Goal: Use online tool/utility: Use online tool/utility

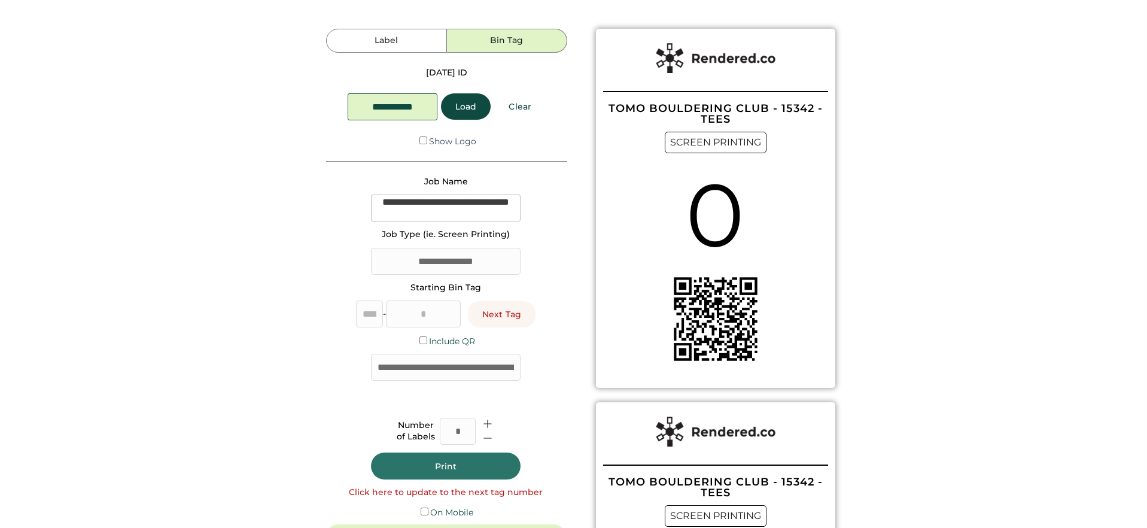
type input "*"
type input "**"
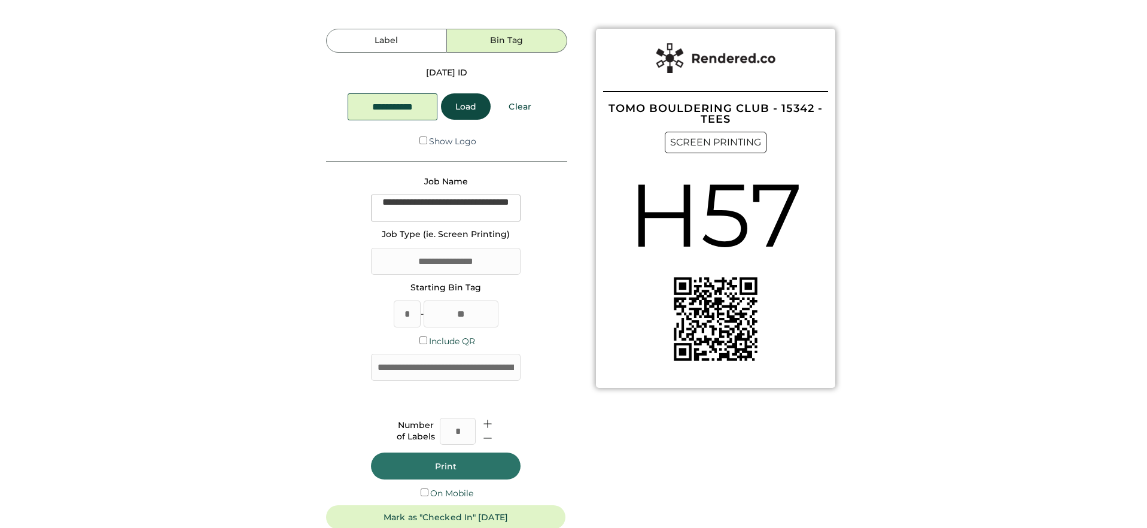
click at [485, 424] on use at bounding box center [487, 423] width 11 height 11
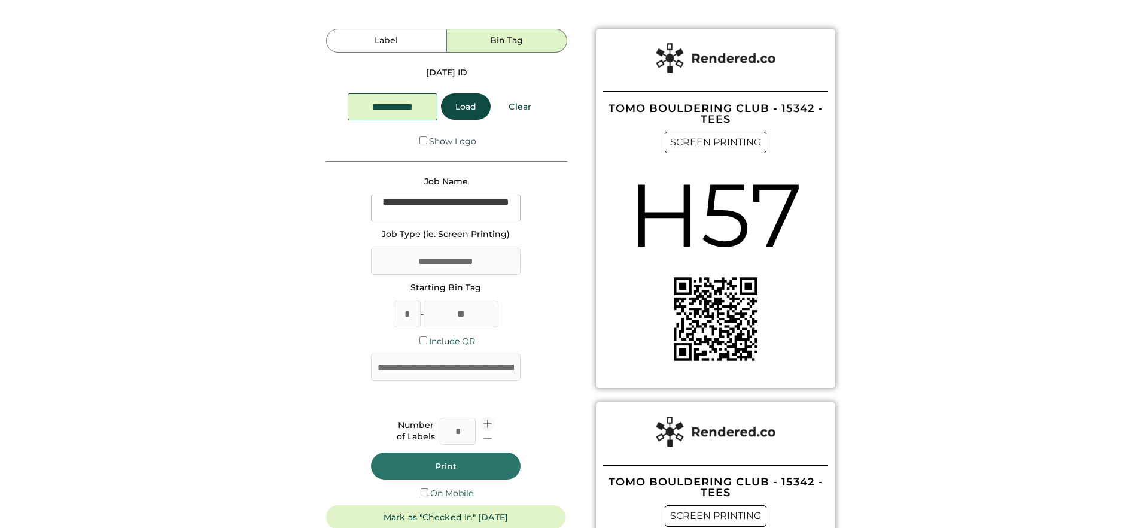
click at [485, 424] on use at bounding box center [487, 423] width 11 height 11
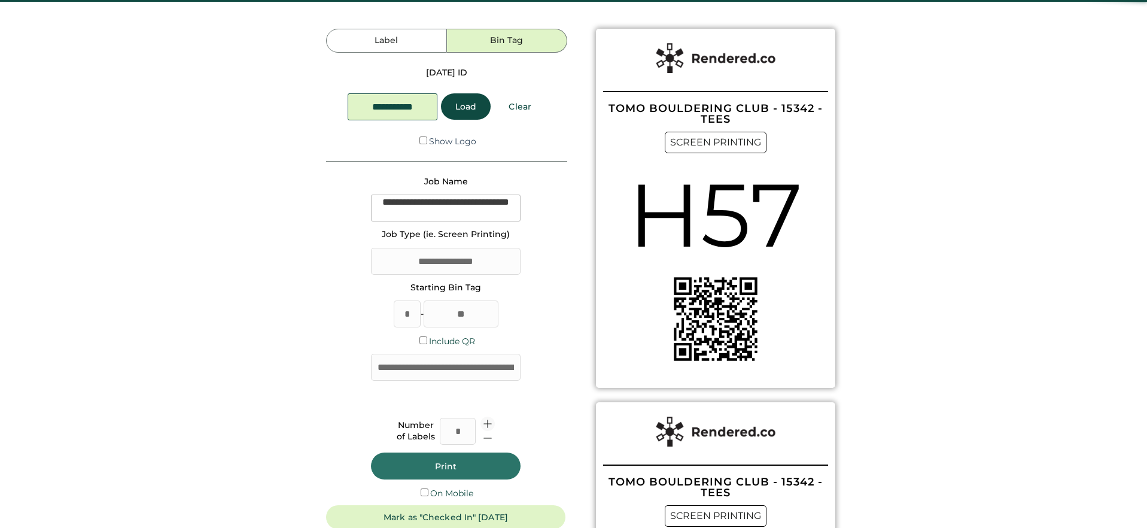
type input "*"
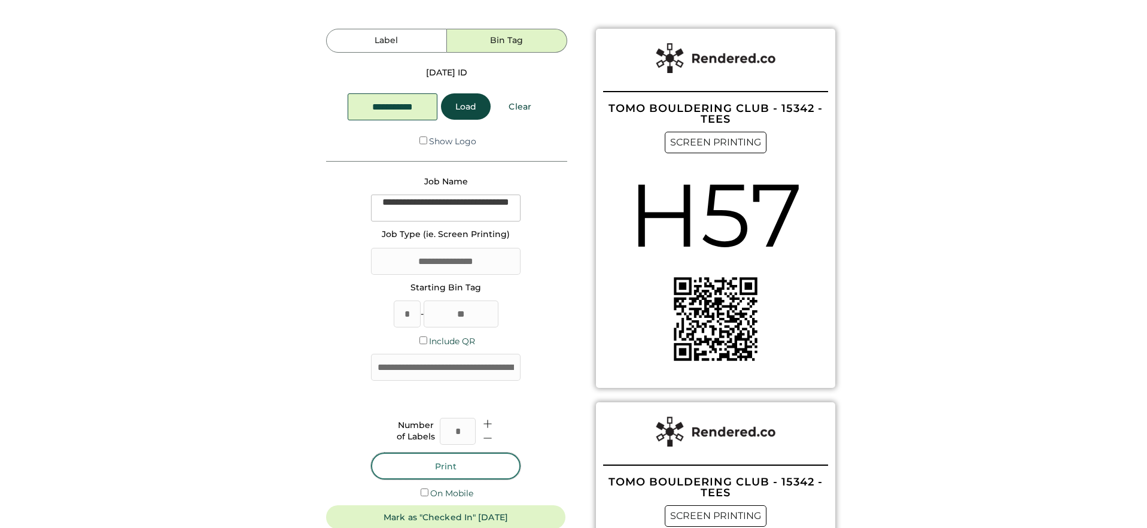
click at [475, 464] on button "Print" at bounding box center [446, 465] width 150 height 27
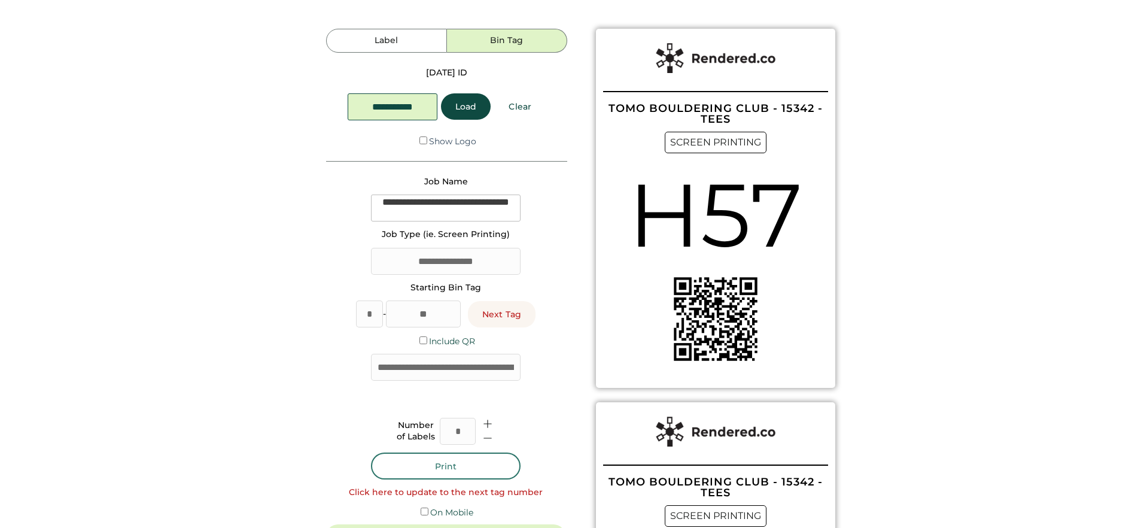
click at [475, 464] on button "Print" at bounding box center [446, 465] width 150 height 27
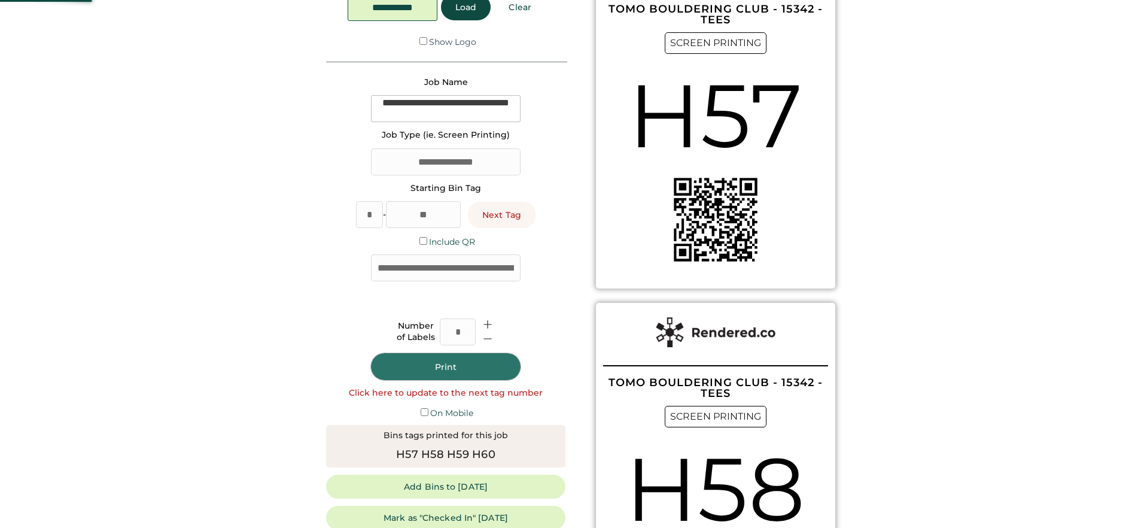
scroll to position [141, 0]
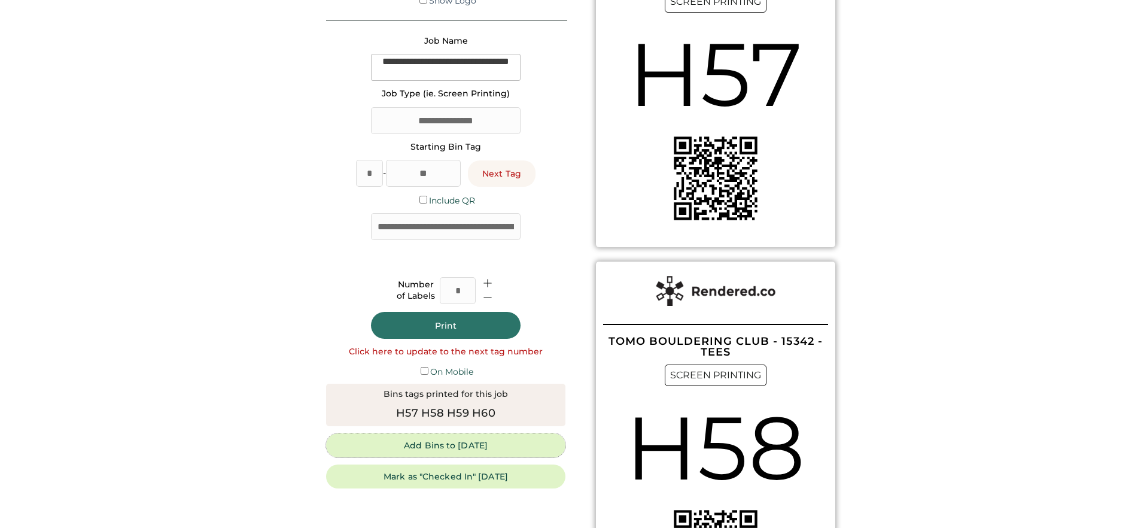
click at [472, 448] on button "Add Bins to [DATE]" at bounding box center [445, 445] width 239 height 24
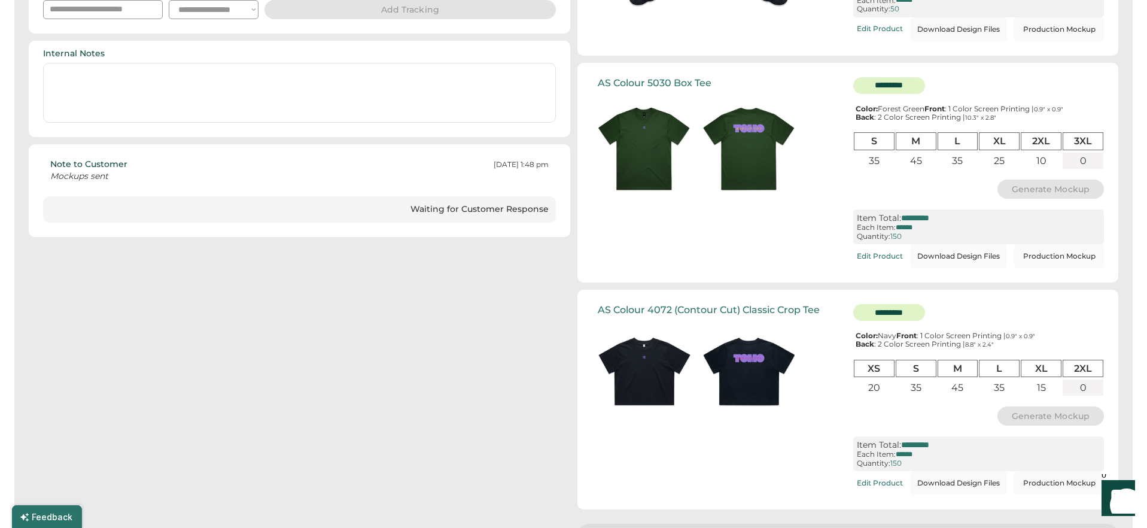
scroll to position [475, 0]
